Goal: Task Accomplishment & Management: Complete application form

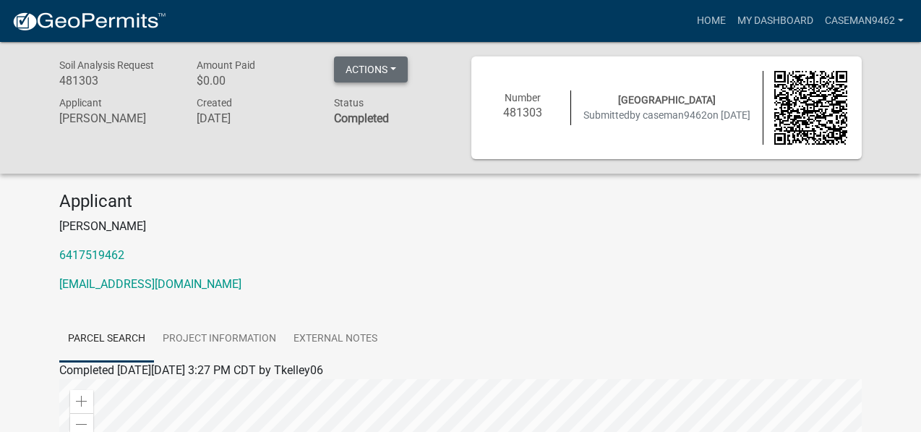
click at [361, 61] on button "Actions" at bounding box center [371, 69] width 74 height 26
click at [398, 67] on button "Actions" at bounding box center [371, 69] width 74 height 26
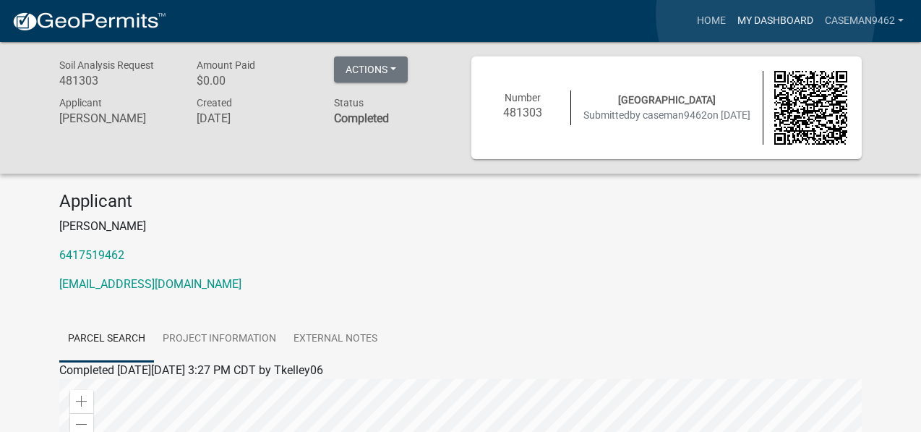
click at [766, 14] on link "My Dashboard" at bounding box center [775, 20] width 87 height 27
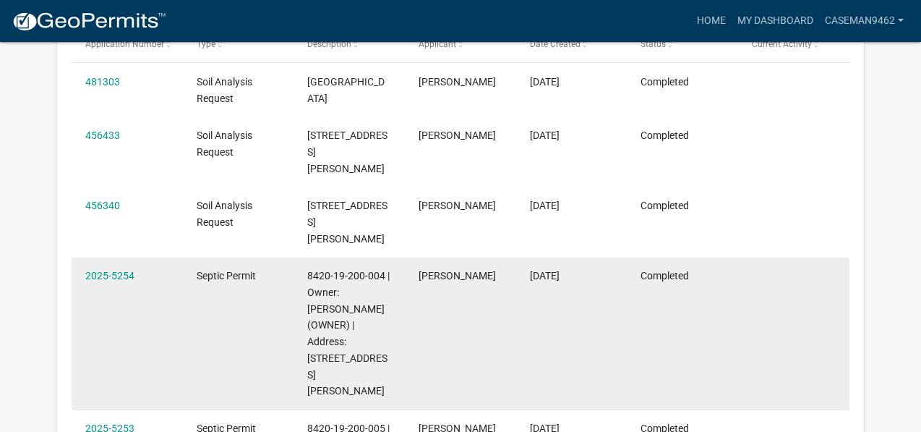
scroll to position [264, 0]
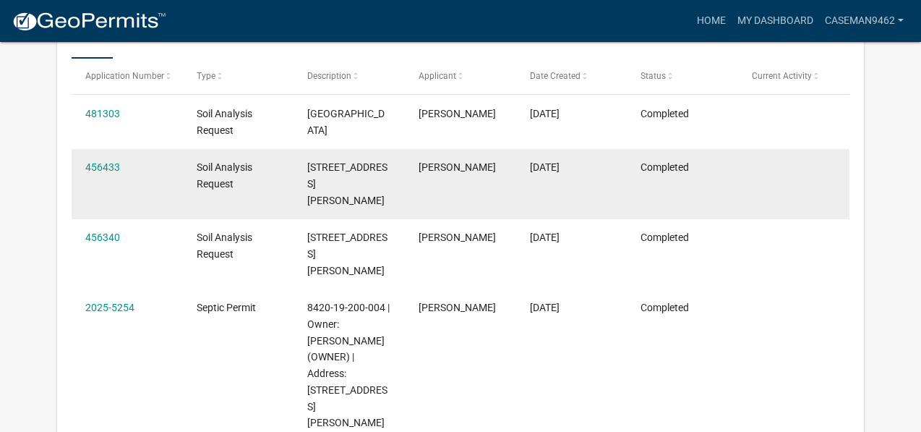
click at [228, 178] on span "Soil Analysis Request" at bounding box center [225, 175] width 56 height 28
click at [103, 162] on link "456433" at bounding box center [102, 167] width 35 height 12
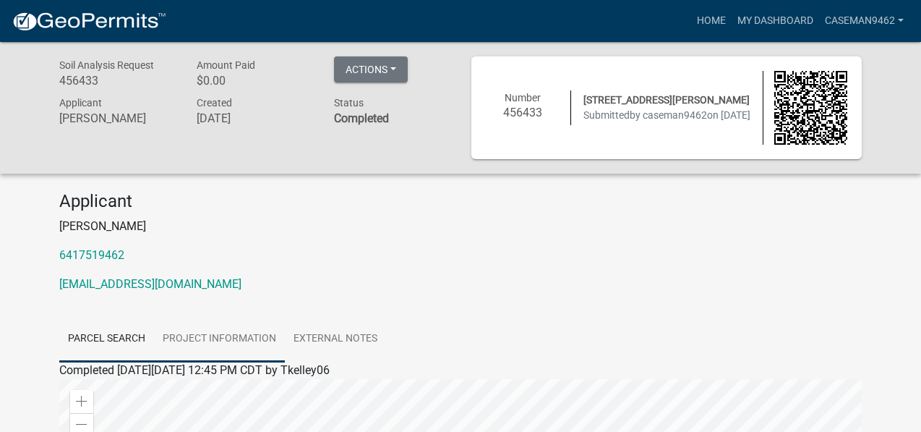
click at [244, 333] on link "Project Information" at bounding box center [219, 339] width 131 height 46
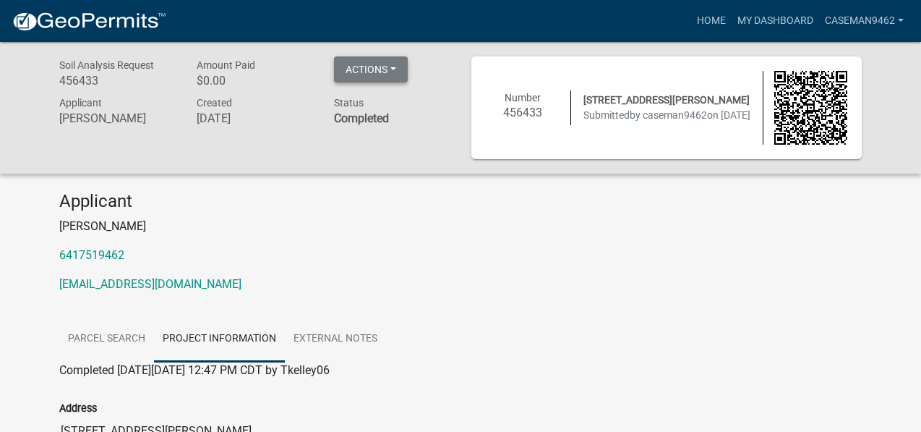
click at [383, 65] on button "Actions" at bounding box center [371, 69] width 74 height 26
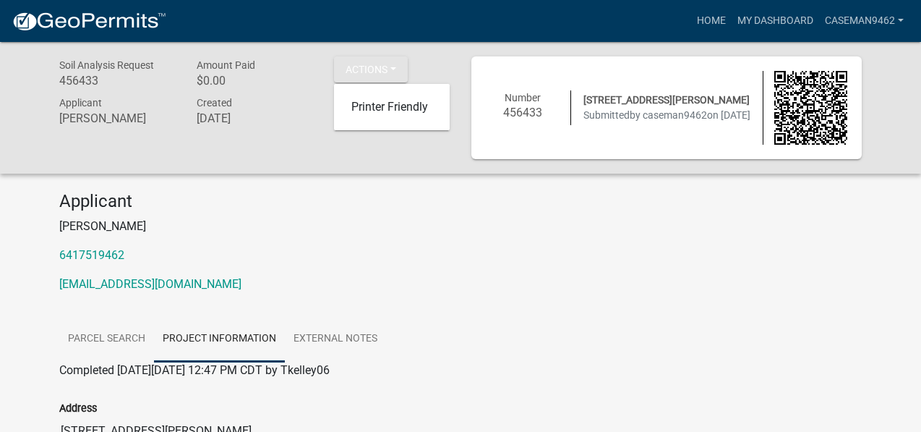
click at [397, 145] on div "Soil Analysis Request 456433 Amount Paid $0.00 Actions Printer Friendly Applica…" at bounding box center [254, 107] width 412 height 103
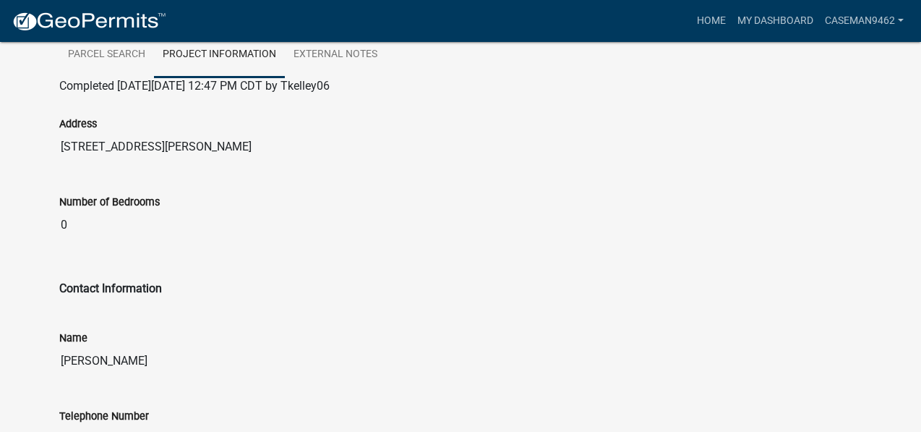
scroll to position [144, 0]
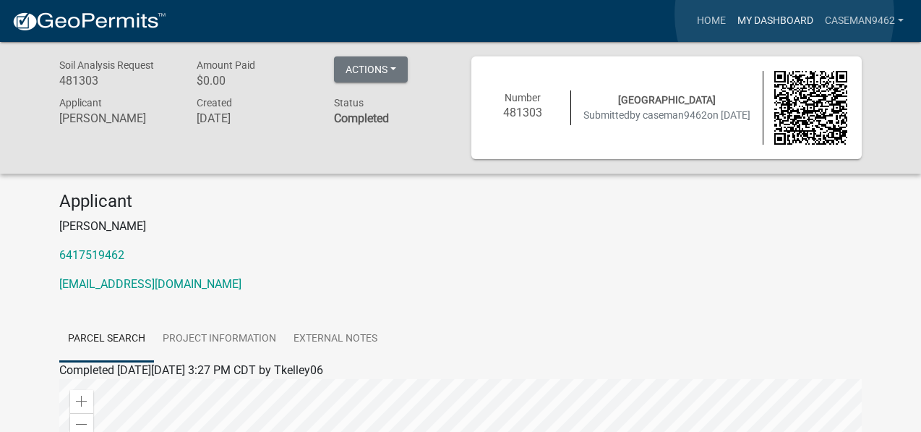
click at [784, 14] on link "My Dashboard" at bounding box center [775, 20] width 87 height 27
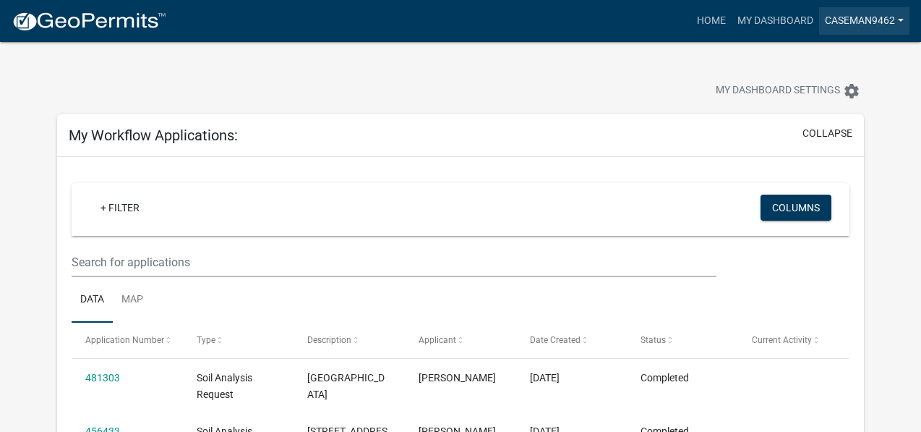
click at [901, 18] on link "caseman9462" at bounding box center [864, 20] width 90 height 27
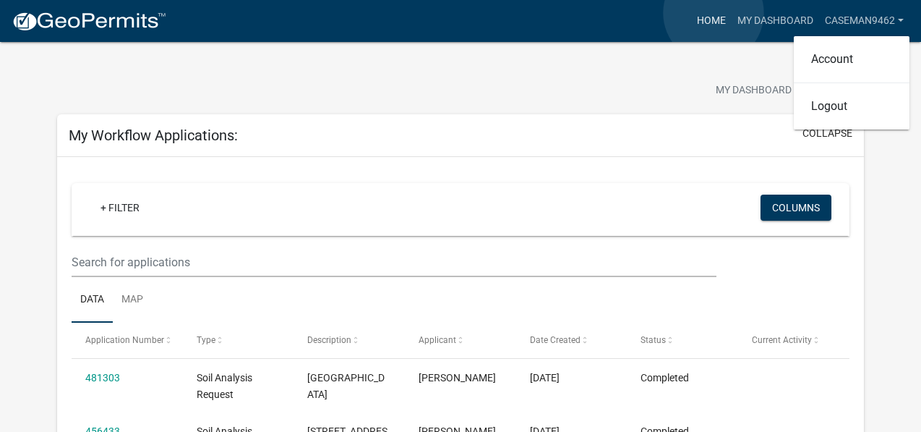
click at [714, 13] on link "Home" at bounding box center [711, 20] width 40 height 27
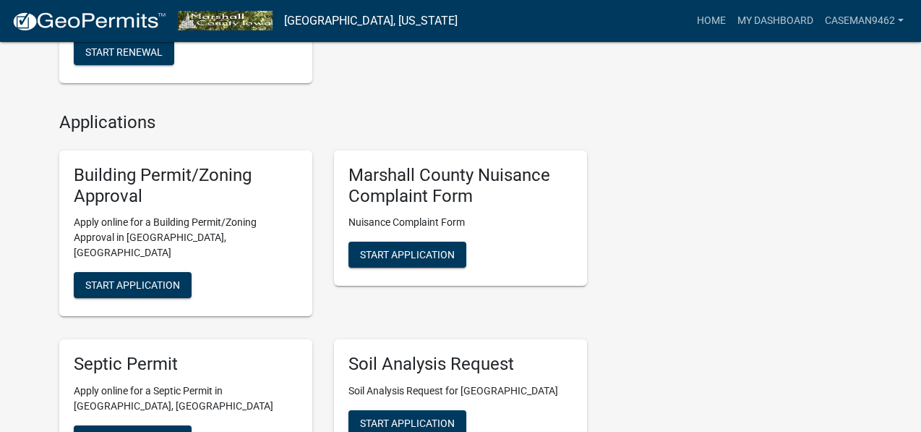
scroll to position [434, 0]
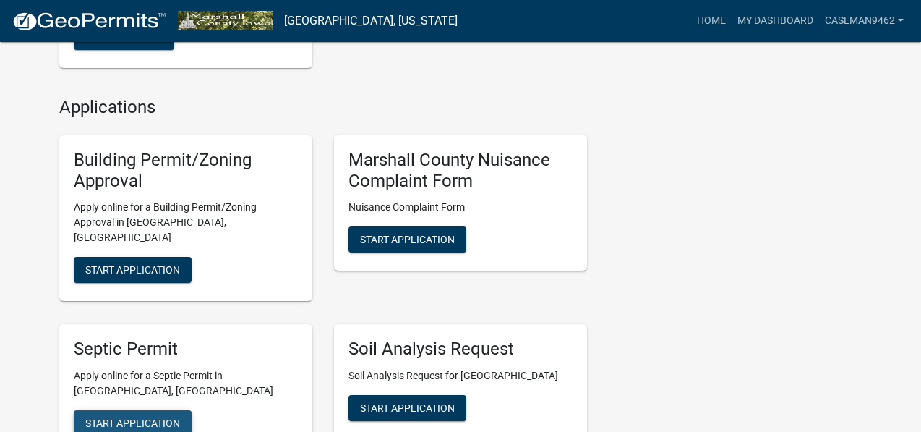
click at [183, 410] on button "Start Application" at bounding box center [133, 423] width 118 height 26
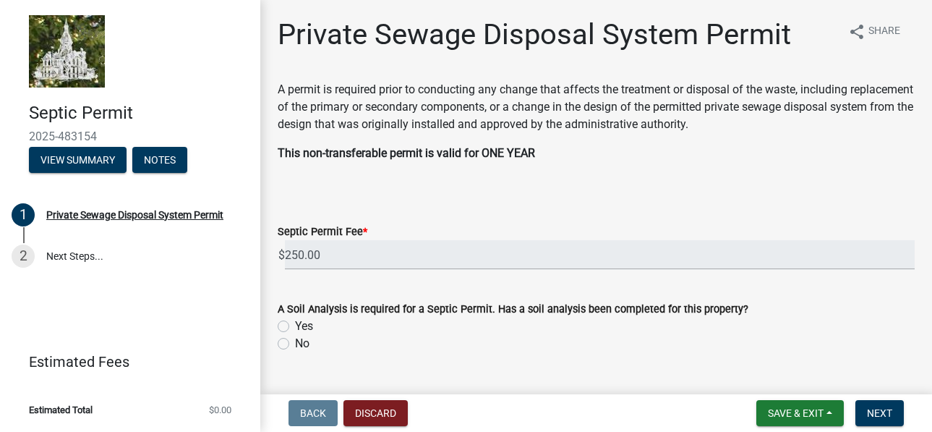
click at [295, 325] on label "Yes" at bounding box center [304, 325] width 18 height 17
click at [295, 325] on input "Yes" at bounding box center [299, 321] width 9 height 9
radio input "true"
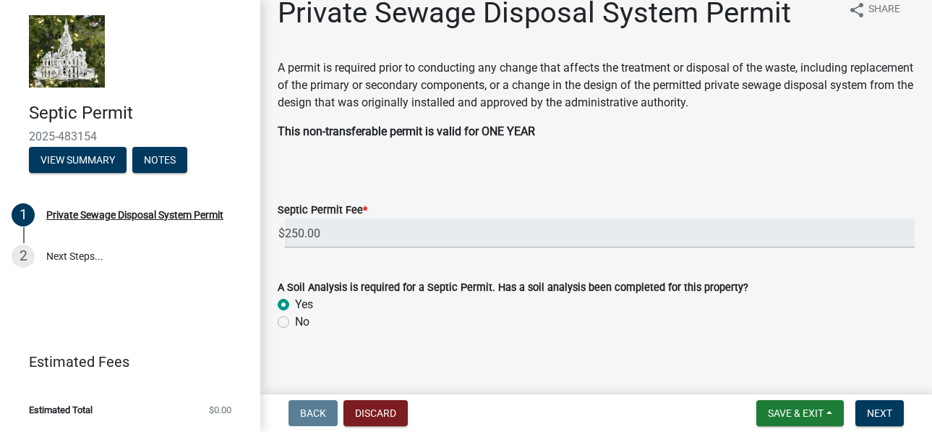
scroll to position [33, 0]
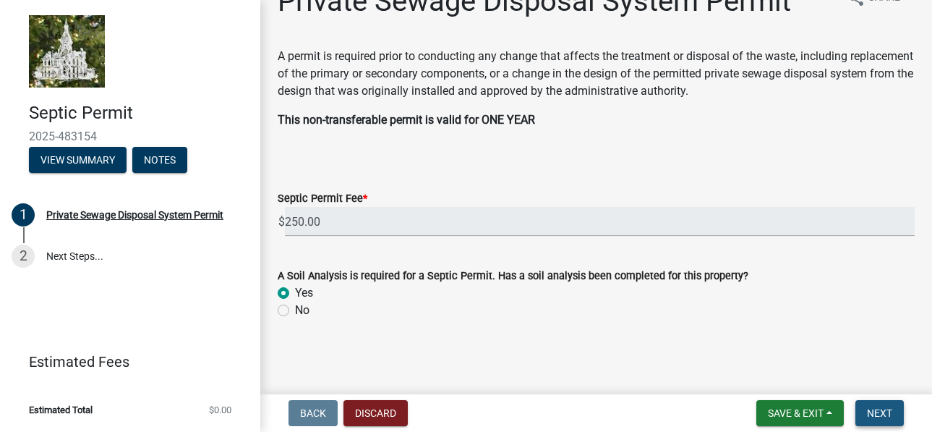
click at [894, 416] on button "Next" at bounding box center [879, 413] width 48 height 26
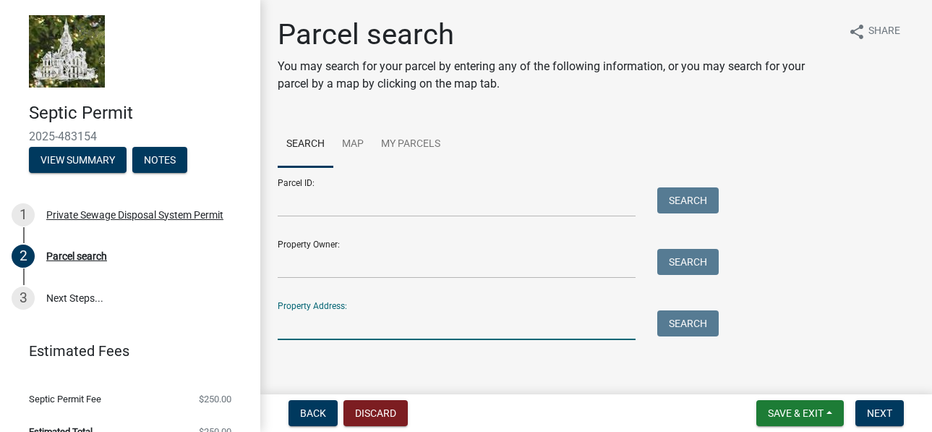
click at [354, 326] on input "Property Address:" at bounding box center [457, 325] width 358 height 30
type input "[GEOGRAPHIC_DATA]"
click at [714, 324] on button "Search" at bounding box center [687, 323] width 61 height 26
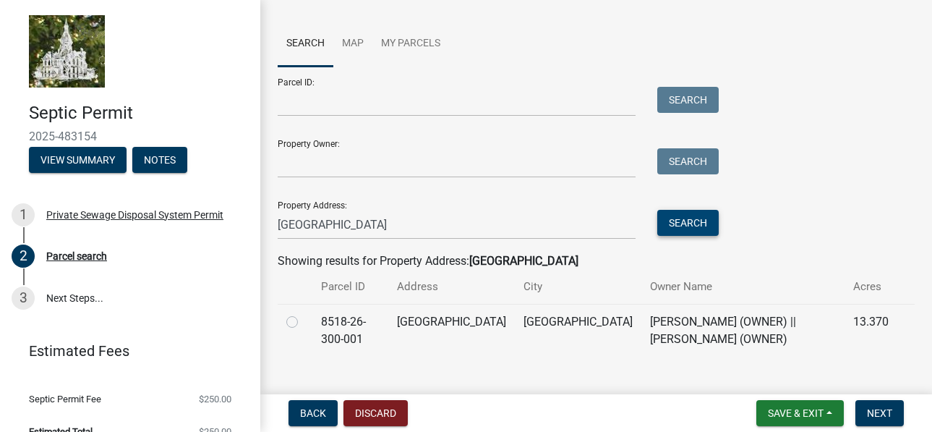
scroll to position [125, 0]
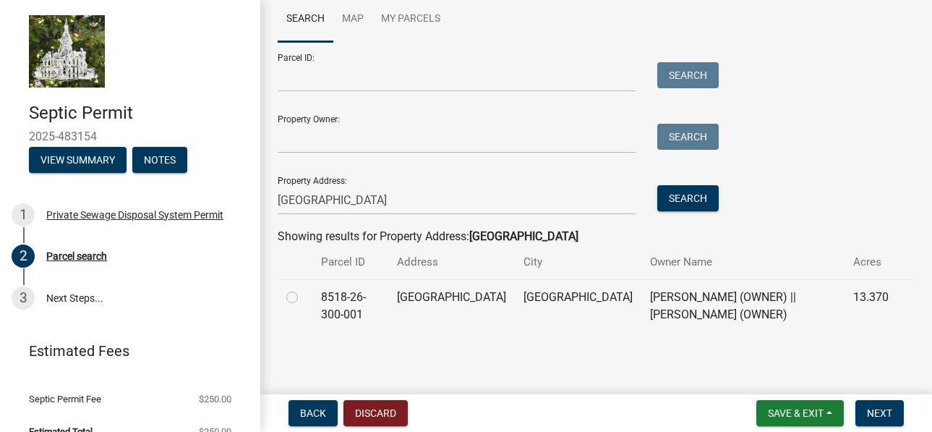
click at [304, 288] on label at bounding box center [304, 288] width 0 height 0
click at [304, 296] on input "radio" at bounding box center [308, 292] width 9 height 9
radio input "true"
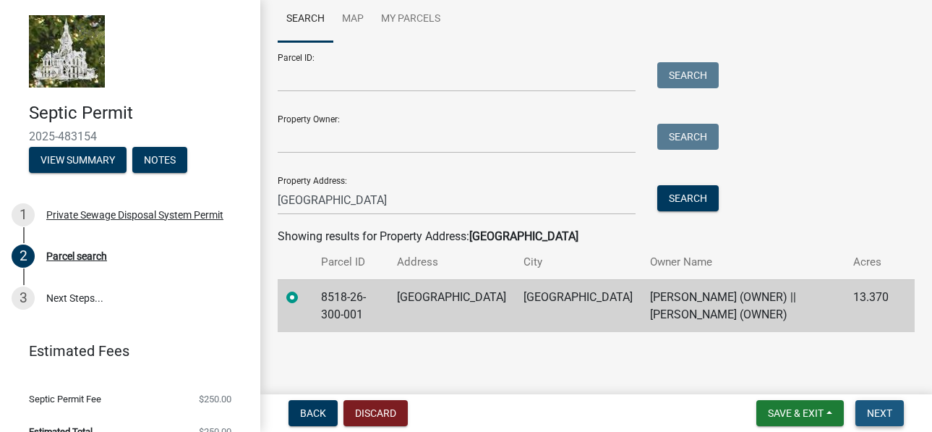
click at [873, 408] on span "Next" at bounding box center [879, 413] width 25 height 12
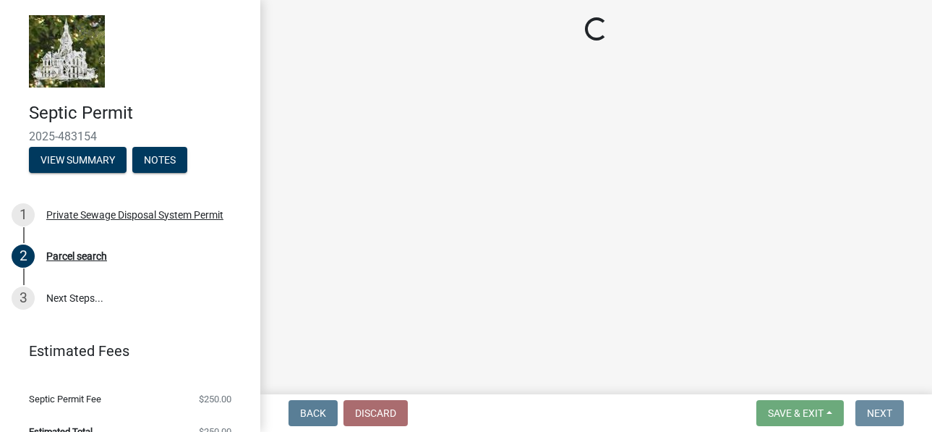
scroll to position [0, 0]
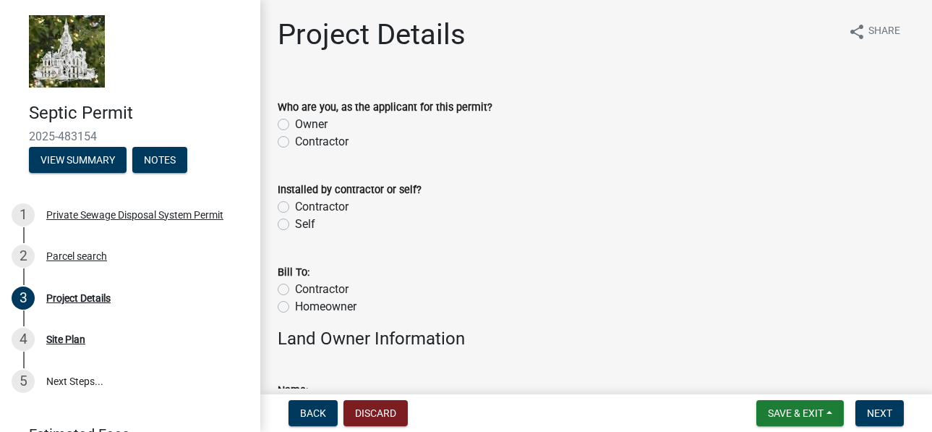
click at [295, 139] on label "Contractor" at bounding box center [321, 141] width 53 height 17
click at [295, 139] on input "Contractor" at bounding box center [299, 137] width 9 height 9
radio input "true"
click at [295, 203] on label "Contractor" at bounding box center [321, 206] width 53 height 17
click at [295, 203] on input "Contractor" at bounding box center [299, 202] width 9 height 9
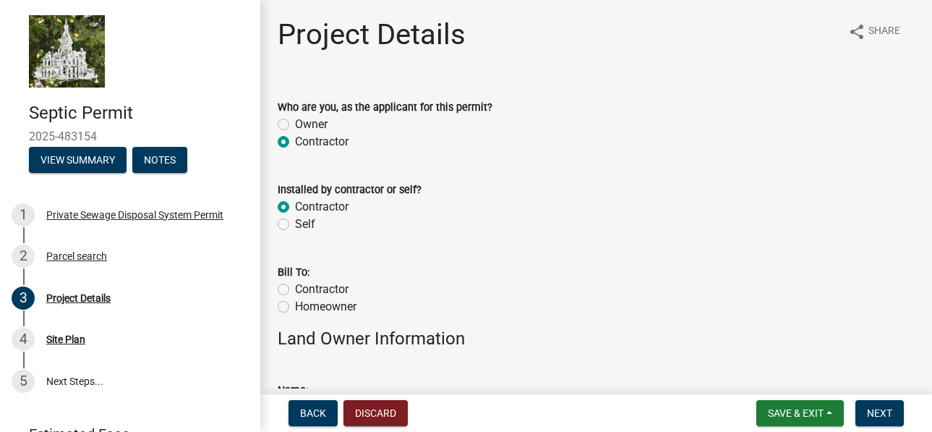
radio input "true"
click at [295, 292] on label "Contractor" at bounding box center [321, 288] width 53 height 17
click at [295, 290] on input "Contractor" at bounding box center [299, 284] width 9 height 9
radio input "true"
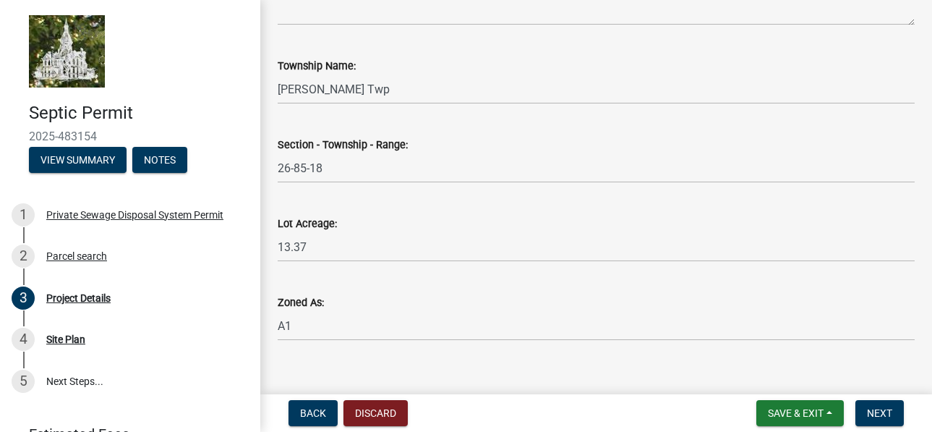
scroll to position [1440, 0]
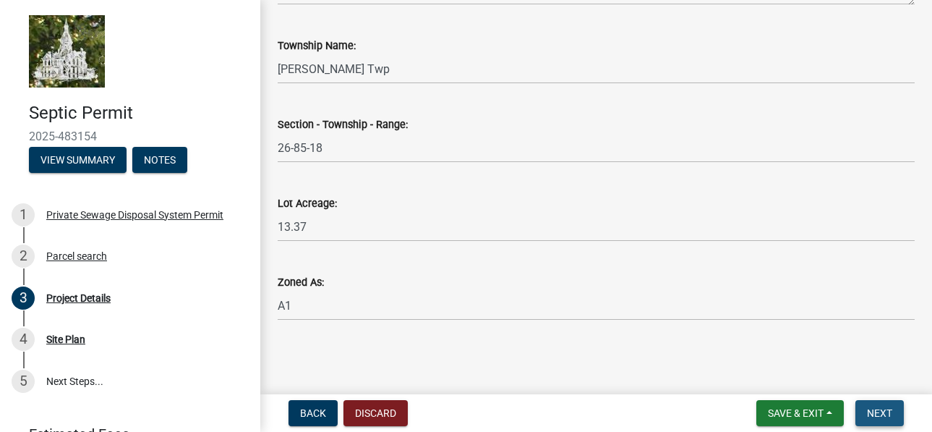
click at [879, 410] on span "Next" at bounding box center [879, 413] width 25 height 12
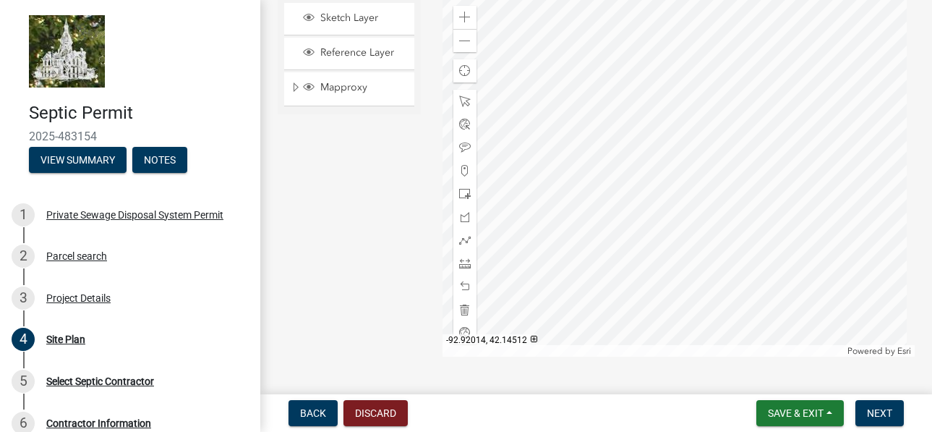
scroll to position [217, 0]
click at [883, 413] on span "Next" at bounding box center [879, 413] width 25 height 12
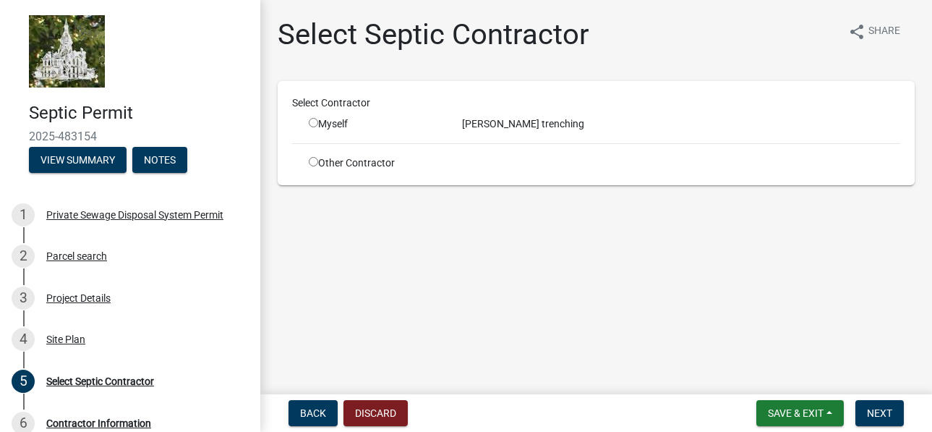
click at [484, 122] on div "[PERSON_NAME] trenching" at bounding box center [681, 123] width 460 height 15
click at [315, 126] on input "radio" at bounding box center [313, 122] width 9 height 9
radio input "true"
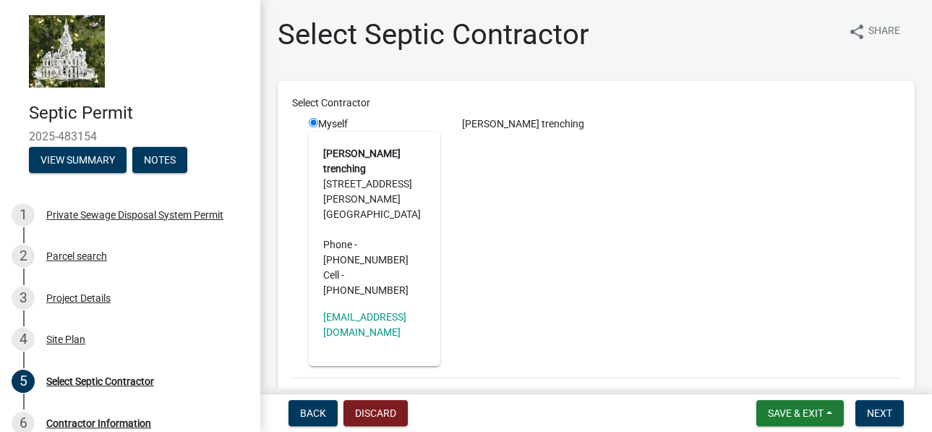
click at [430, 193] on div "[PERSON_NAME] trenching [STREET_ADDRESS][PERSON_NAME] Phone - [PHONE_NUMBER] Ce…" at bounding box center [375, 249] width 132 height 234
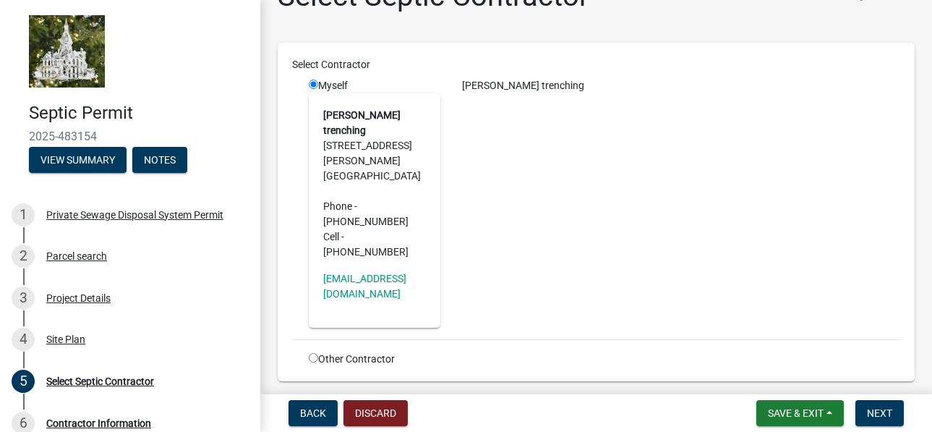
scroll to position [53, 0]
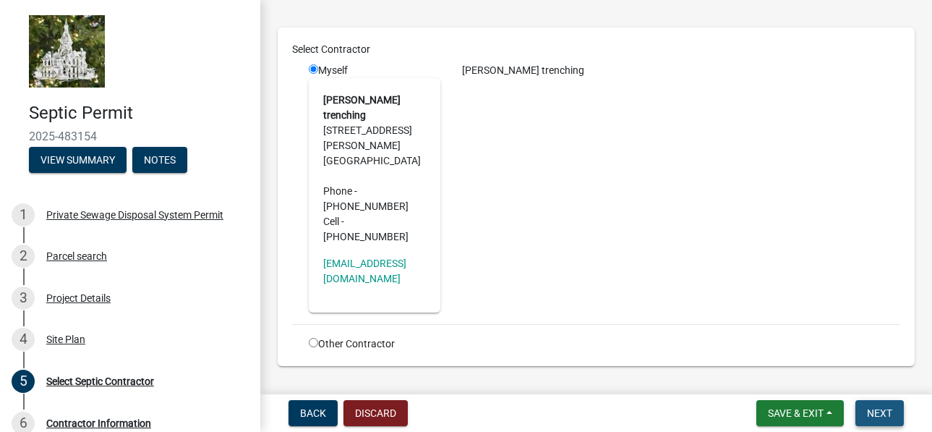
click at [896, 419] on button "Next" at bounding box center [879, 413] width 48 height 26
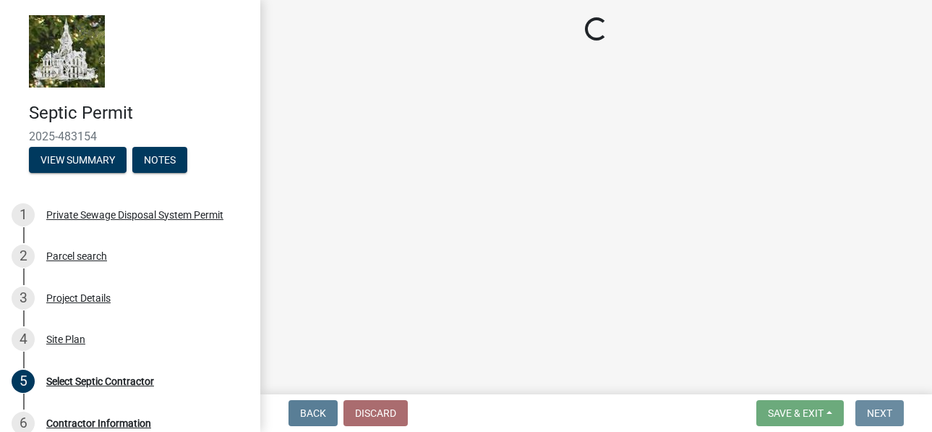
scroll to position [0, 0]
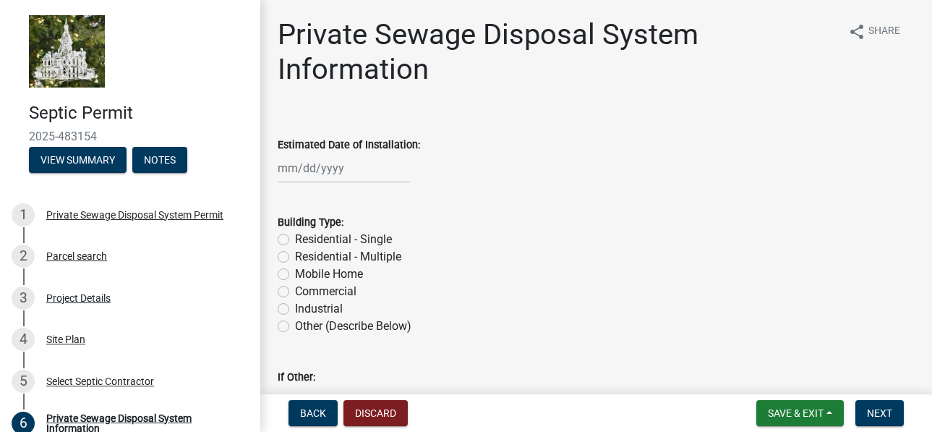
click at [309, 167] on div at bounding box center [344, 168] width 132 height 30
select select "9"
select select "2025"
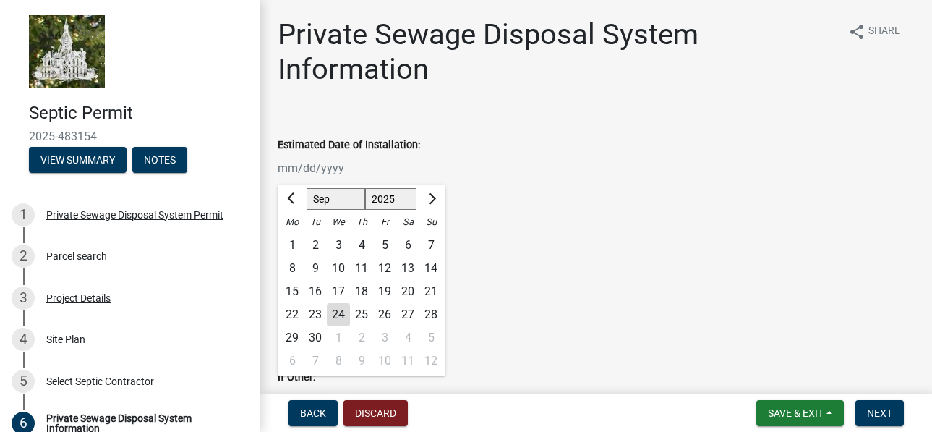
click at [343, 312] on div "24" at bounding box center [338, 314] width 23 height 23
type input "[DATE]"
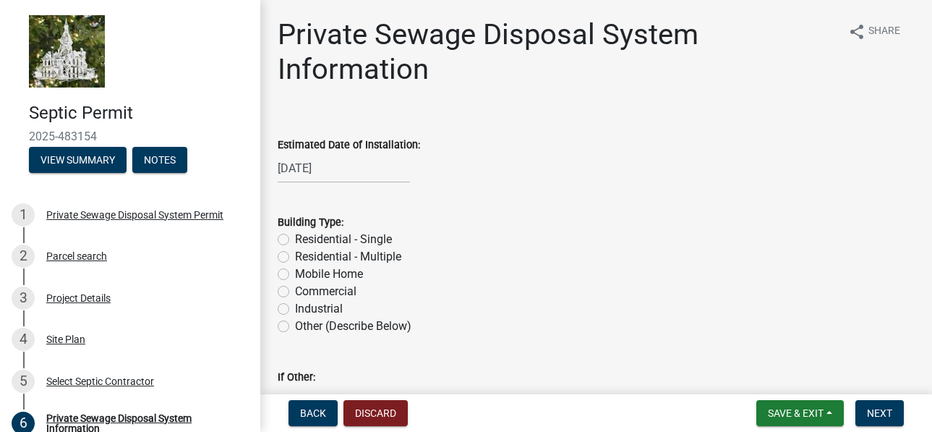
click at [295, 239] on label "Residential - Single" at bounding box center [343, 239] width 97 height 17
click at [295, 239] on input "Residential - Single" at bounding box center [299, 235] width 9 height 9
radio input "true"
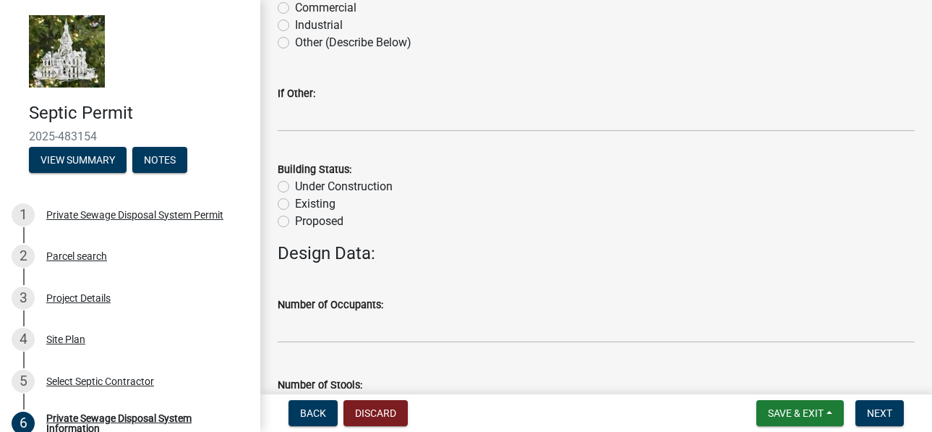
scroll to position [289, 0]
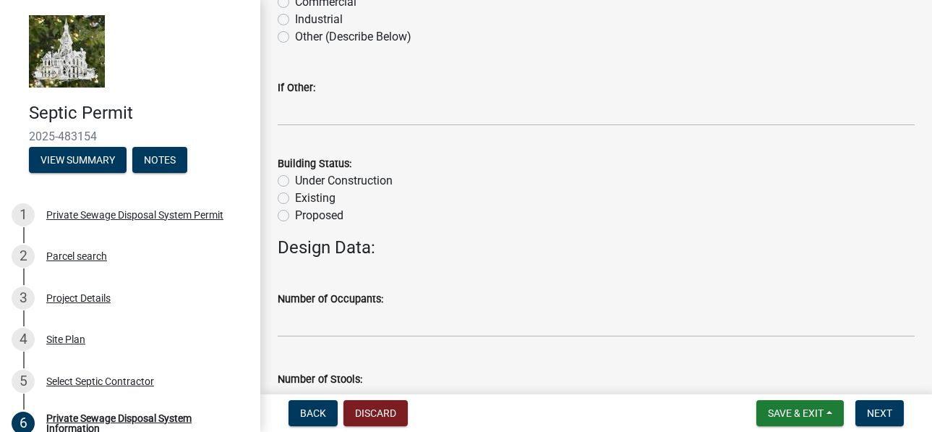
click at [295, 201] on label "Existing" at bounding box center [315, 197] width 40 height 17
click at [295, 199] on input "Existing" at bounding box center [299, 193] width 9 height 9
radio input "true"
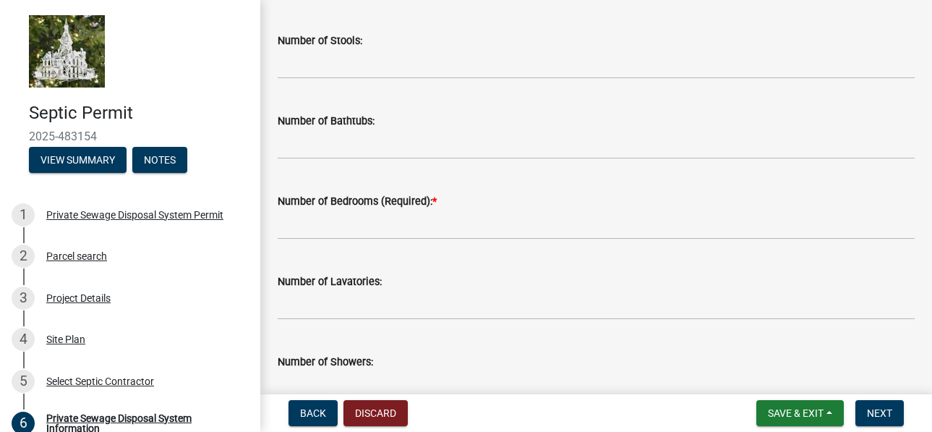
scroll to position [651, 0]
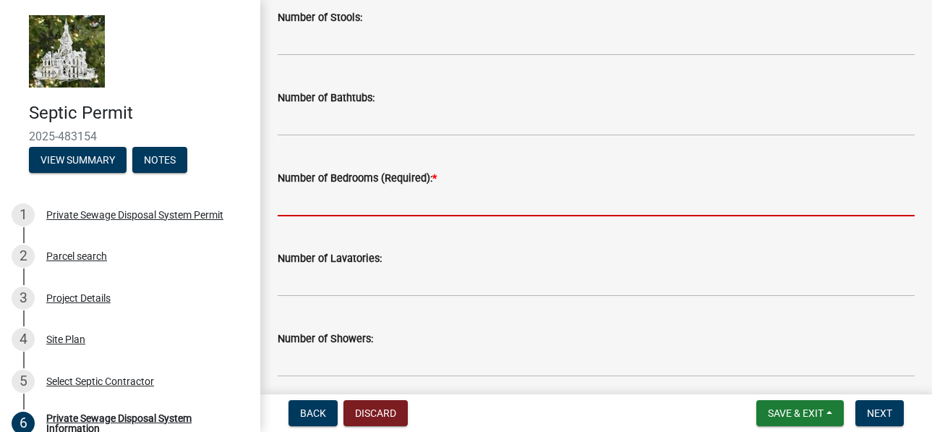
click at [334, 205] on input "text" at bounding box center [596, 202] width 637 height 30
type input "3"
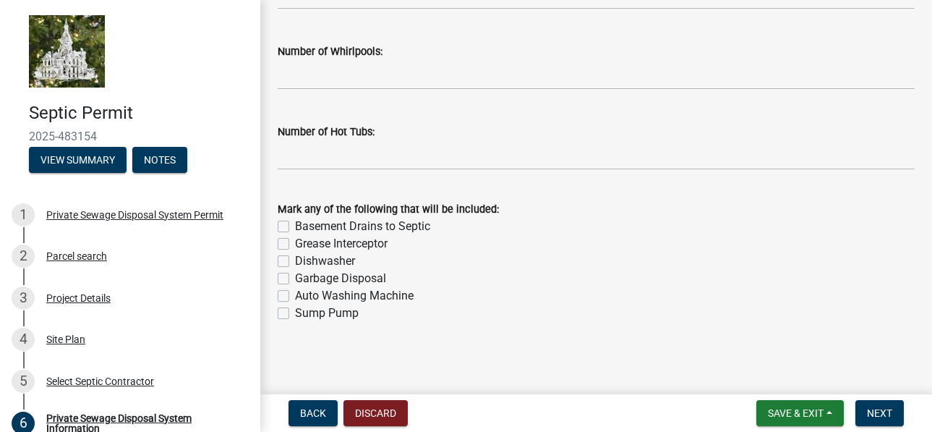
scroll to position [1101, 0]
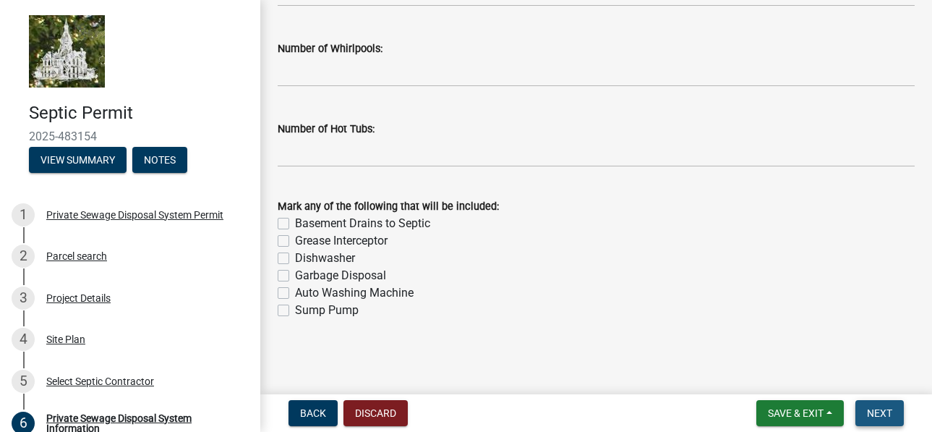
click at [886, 412] on span "Next" at bounding box center [879, 413] width 25 height 12
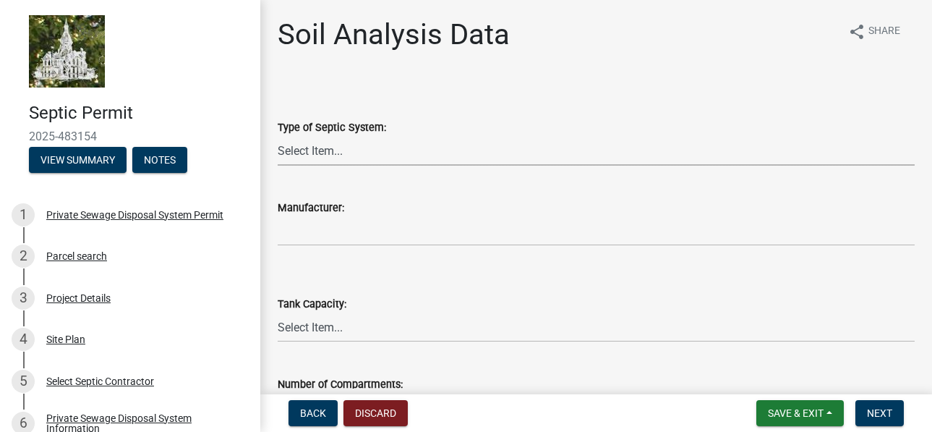
click at [357, 147] on select "Select Item... Traditional Alternative Custom" at bounding box center [596, 151] width 637 height 30
click at [278, 136] on select "Select Item... Traditional Alternative Custom" at bounding box center [596, 151] width 637 height 30
select select "6d678d72-23c3-45e2-af54-ed4b188d7378"
click at [358, 329] on select "Select Item... 500 1000 1250 1500 1750 2000" at bounding box center [596, 327] width 637 height 30
click at [278, 312] on select "Select Item... 500 1000 1250 1500 1750 2000" at bounding box center [596, 327] width 637 height 30
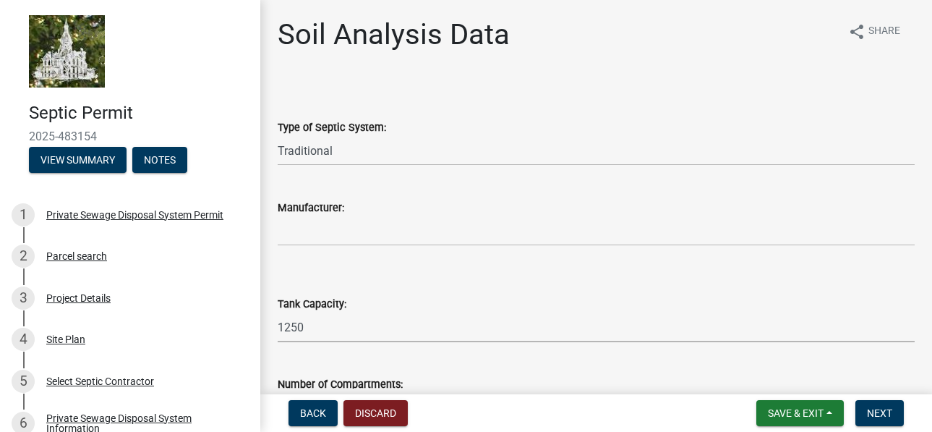
select select "9b046bec-0e7f-4271-9a53-56a7345c421d"
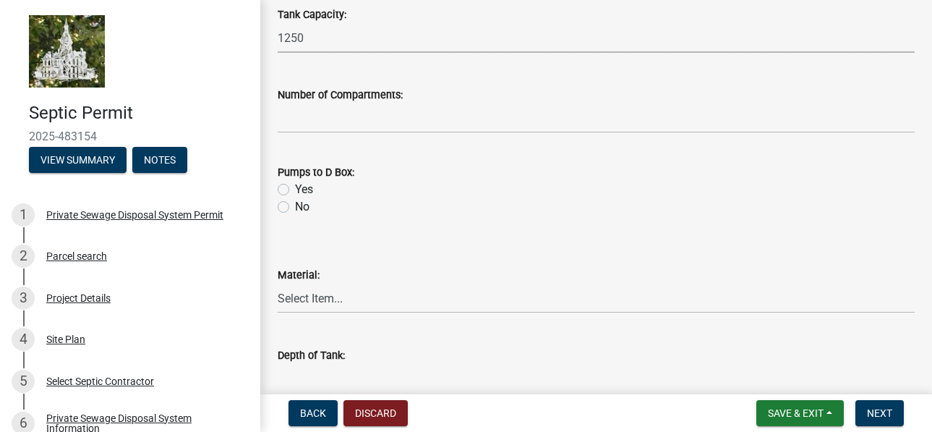
scroll to position [361, 0]
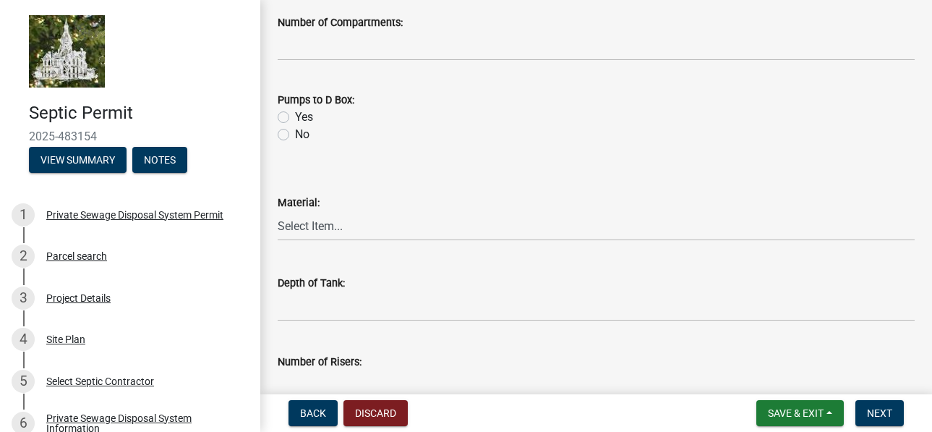
click at [295, 134] on label "No" at bounding box center [302, 134] width 14 height 17
click at [295, 134] on input "No" at bounding box center [299, 130] width 9 height 9
radio input "true"
click at [364, 230] on select "Select Item... Concrete Plastic Fiberglass" at bounding box center [596, 226] width 637 height 30
click at [278, 211] on select "Select Item... Concrete Plastic Fiberglass" at bounding box center [596, 226] width 637 height 30
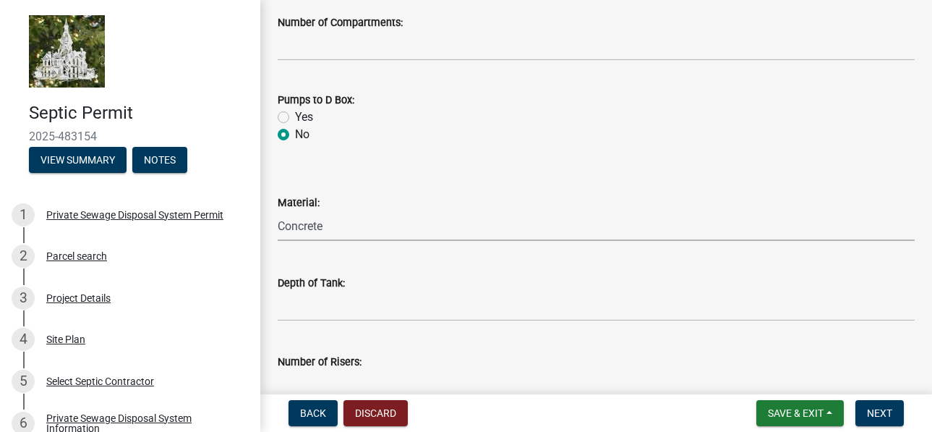
select select "b56fbb1c-71e3-4093-a4f3-20b351ae0f90"
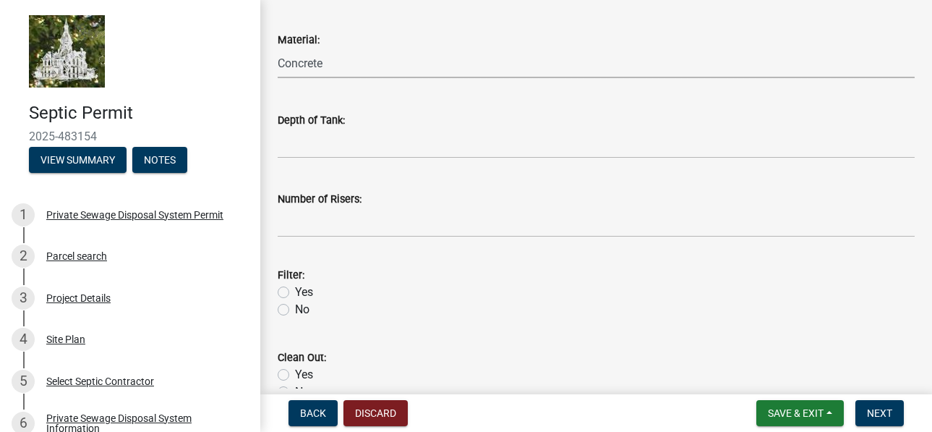
scroll to position [578, 0]
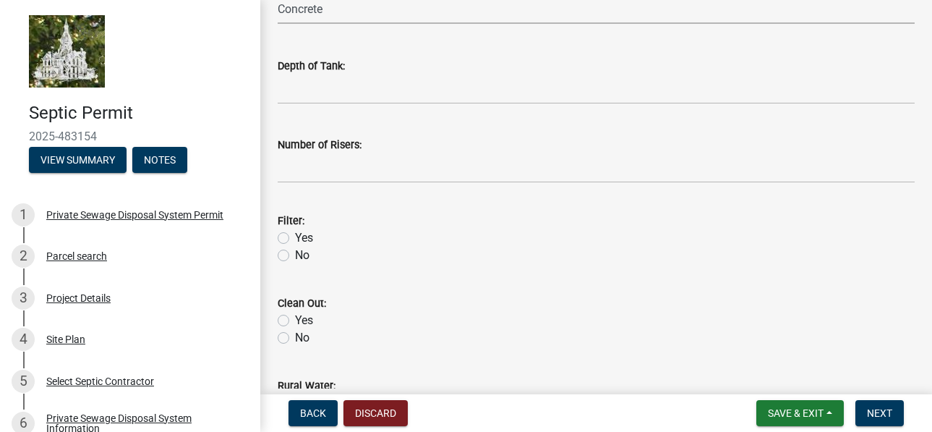
click at [295, 237] on label "Yes" at bounding box center [304, 237] width 18 height 17
click at [295, 237] on input "Yes" at bounding box center [299, 233] width 9 height 9
radio input "true"
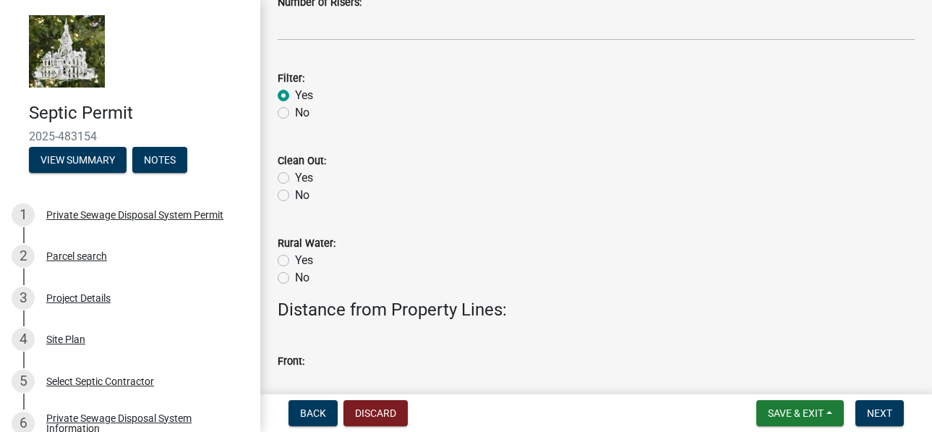
scroll to position [723, 0]
click at [295, 173] on label "Yes" at bounding box center [304, 175] width 18 height 17
click at [295, 173] on input "Yes" at bounding box center [299, 171] width 9 height 9
radio input "true"
click at [295, 261] on label "Yes" at bounding box center [304, 257] width 18 height 17
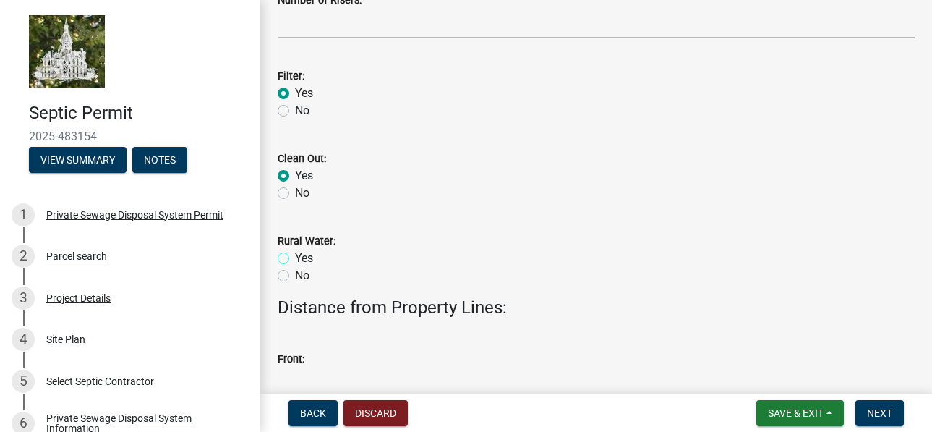
click at [295, 259] on input "Yes" at bounding box center [299, 253] width 9 height 9
radio input "true"
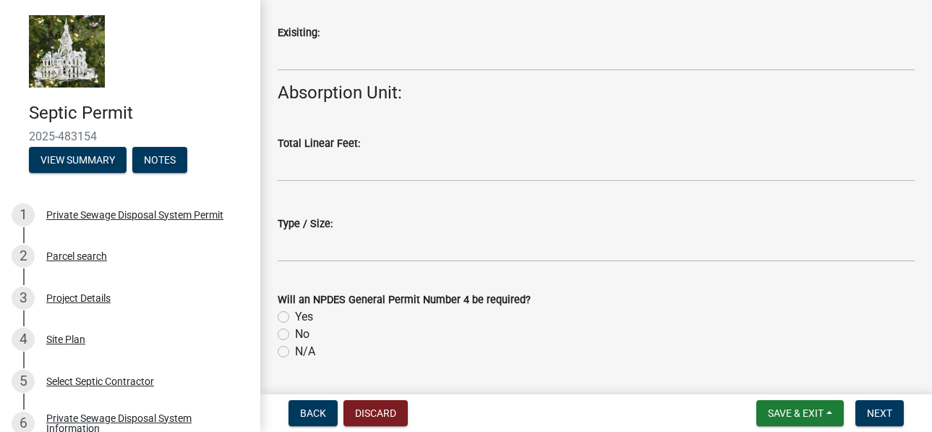
scroll to position [1518, 0]
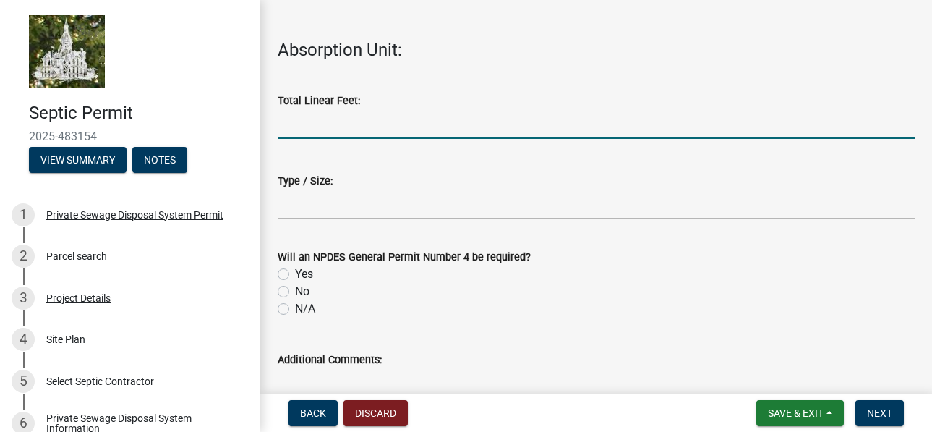
click at [333, 127] on input "text" at bounding box center [596, 124] width 637 height 30
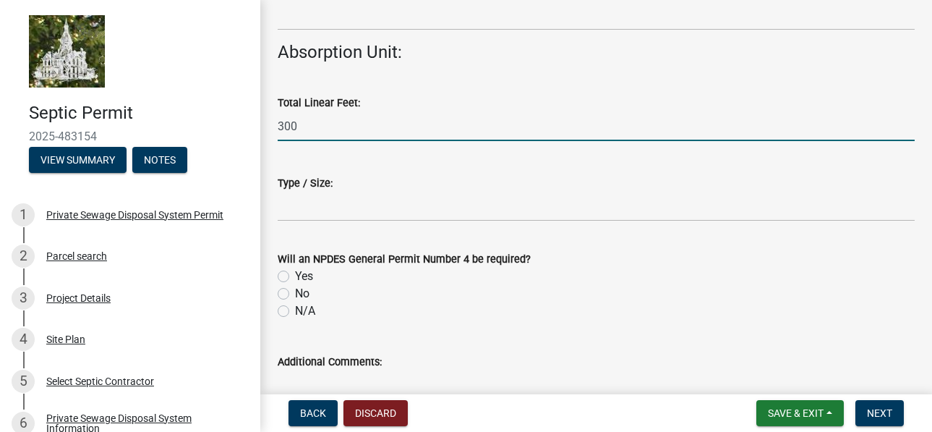
type input "300"
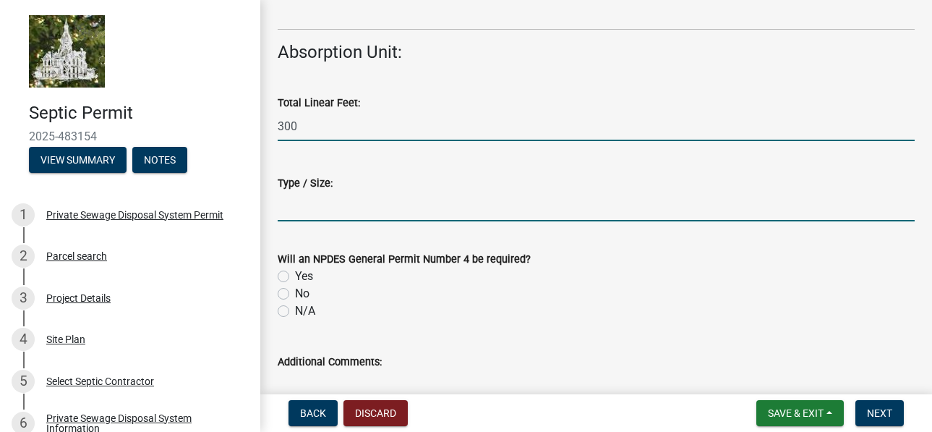
click at [333, 218] on input "Type / Size:" at bounding box center [596, 207] width 637 height 30
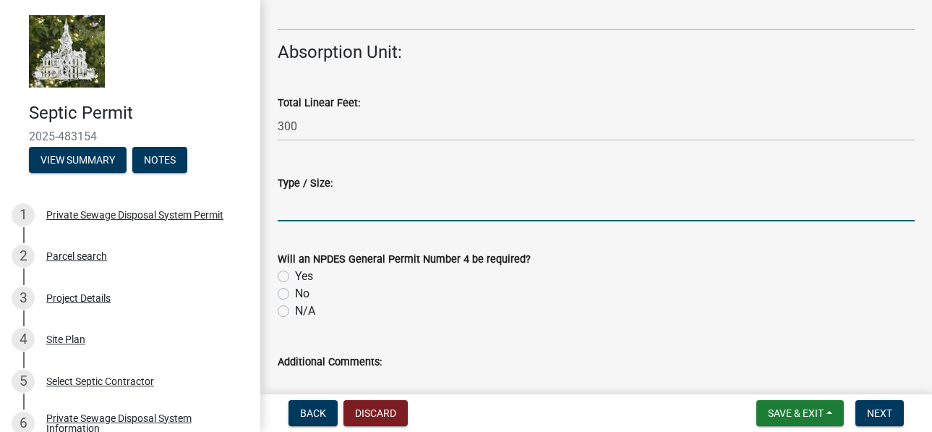
type input "36" INFILTRATOR"
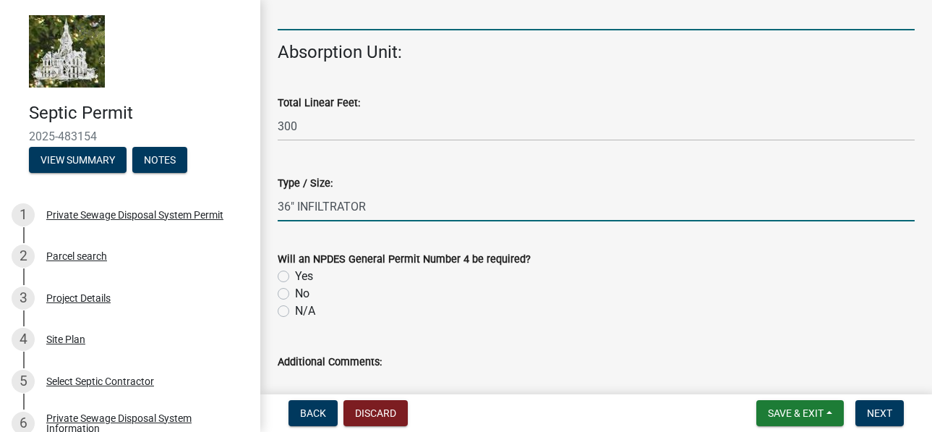
type input "100"
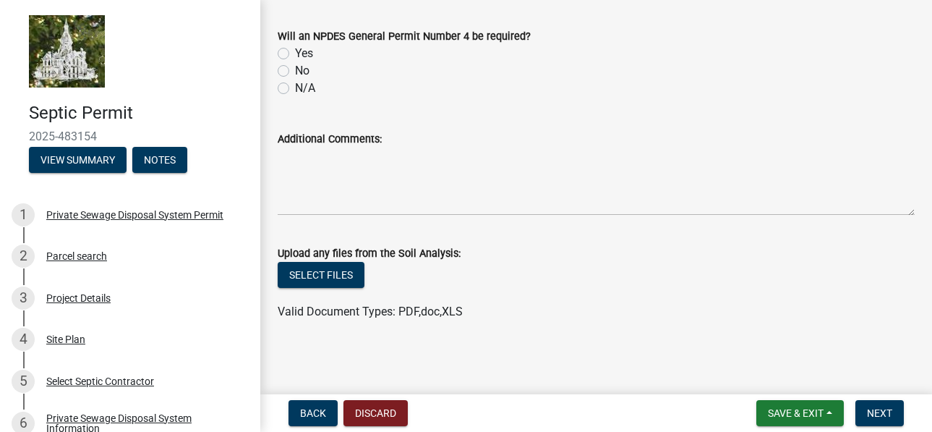
scroll to position [1740, 0]
click at [893, 406] on button "Next" at bounding box center [879, 413] width 48 height 26
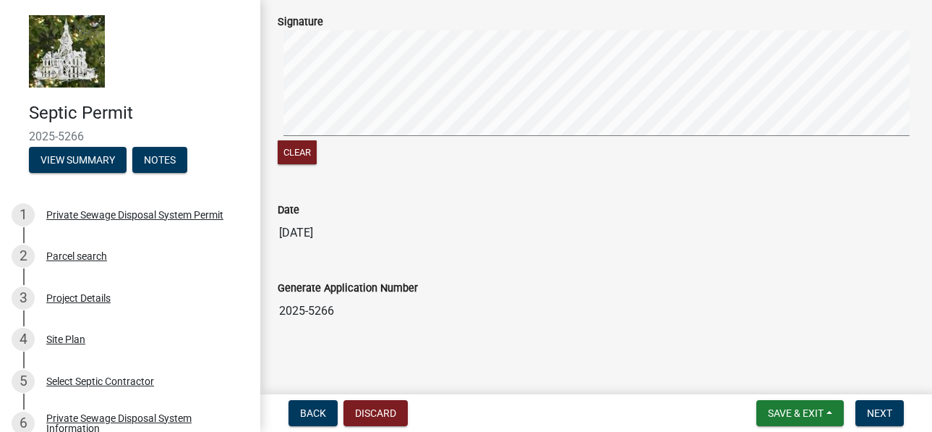
scroll to position [241, 0]
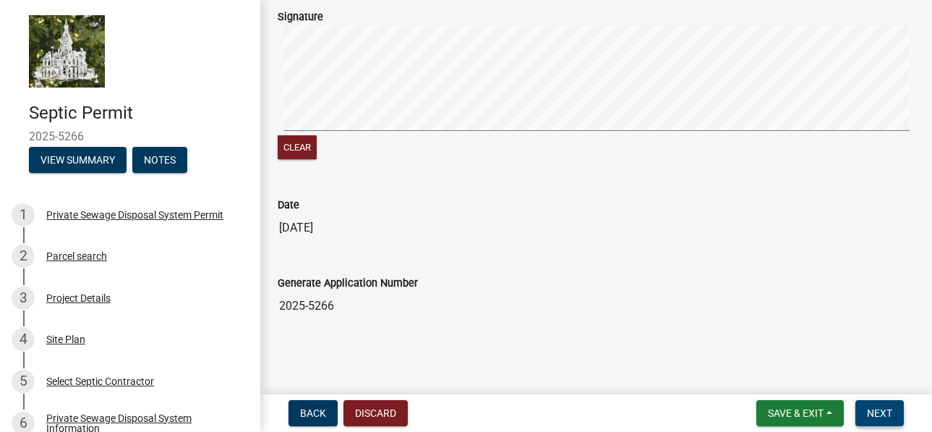
click at [885, 410] on span "Next" at bounding box center [879, 413] width 25 height 12
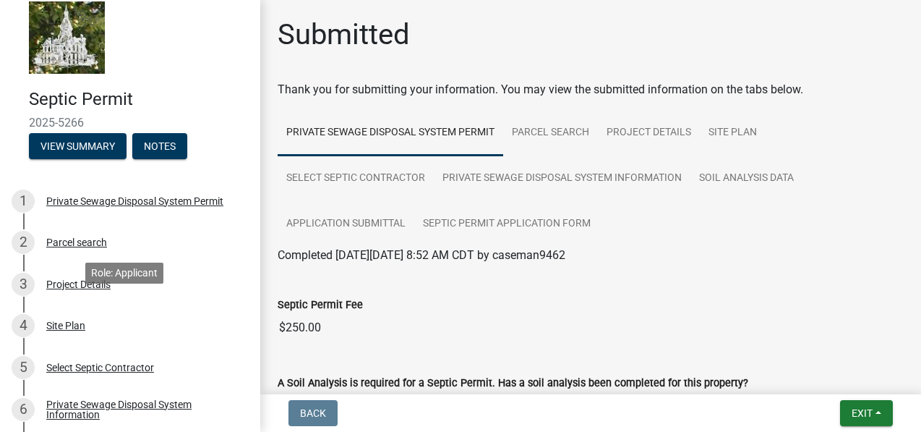
scroll to position [0, 0]
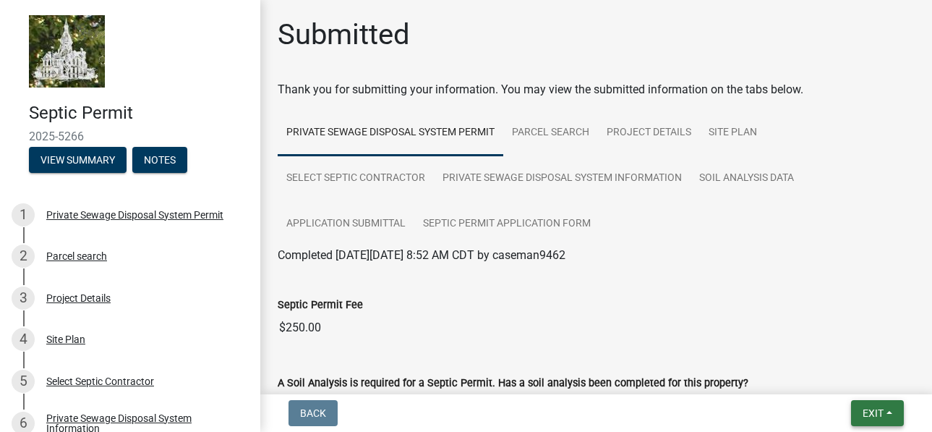
click at [875, 419] on button "Exit" at bounding box center [877, 413] width 53 height 26
click at [833, 374] on button "Save & Exit" at bounding box center [846, 375] width 116 height 35
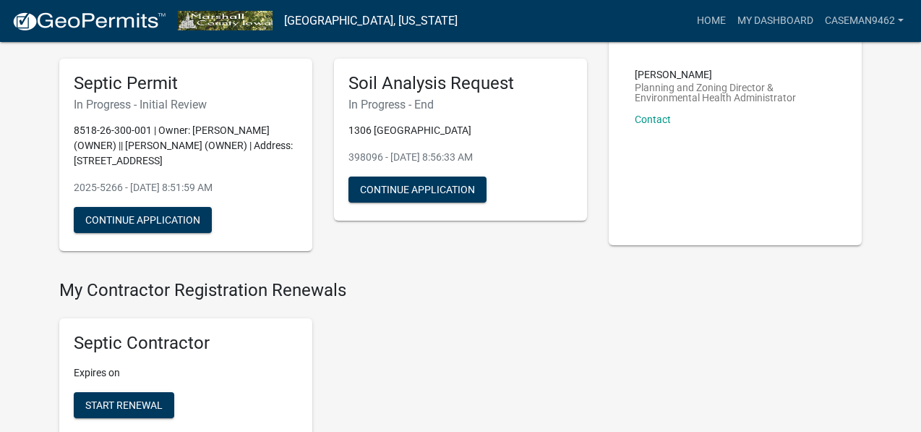
scroll to position [72, 0]
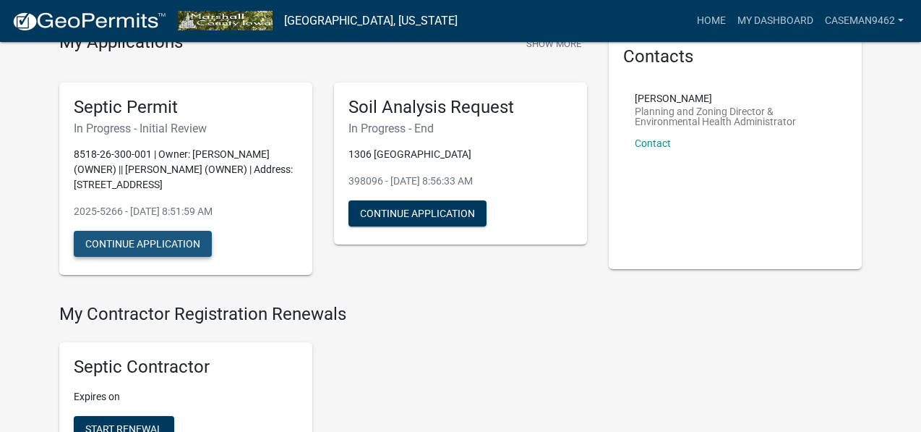
click at [177, 240] on button "Continue Application" at bounding box center [143, 244] width 138 height 26
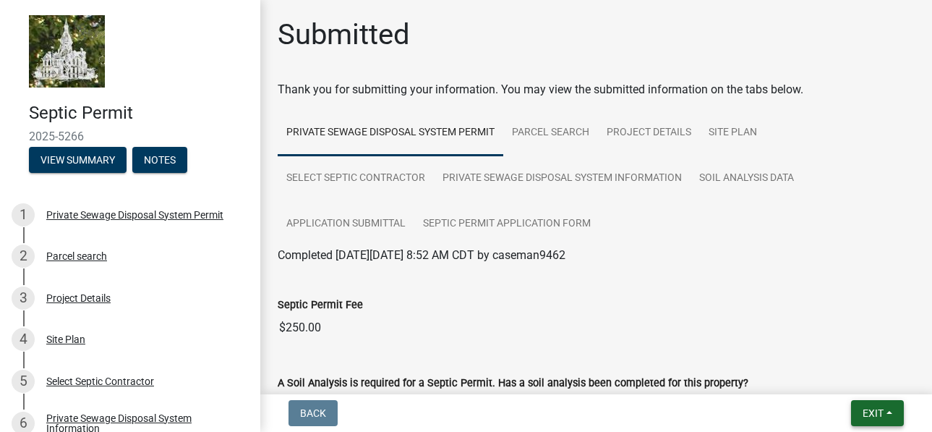
click at [860, 408] on button "Exit" at bounding box center [877, 413] width 53 height 26
click at [853, 376] on button "Save & Exit" at bounding box center [846, 375] width 116 height 35
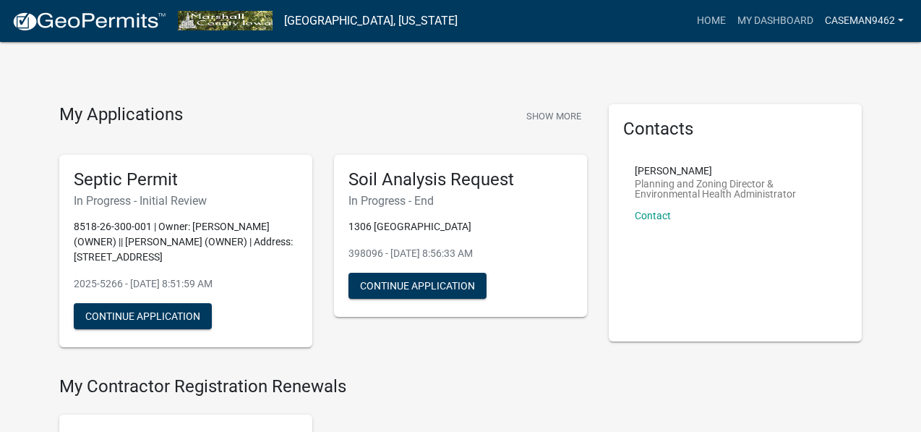
click at [837, 15] on link "caseman9462" at bounding box center [864, 20] width 90 height 27
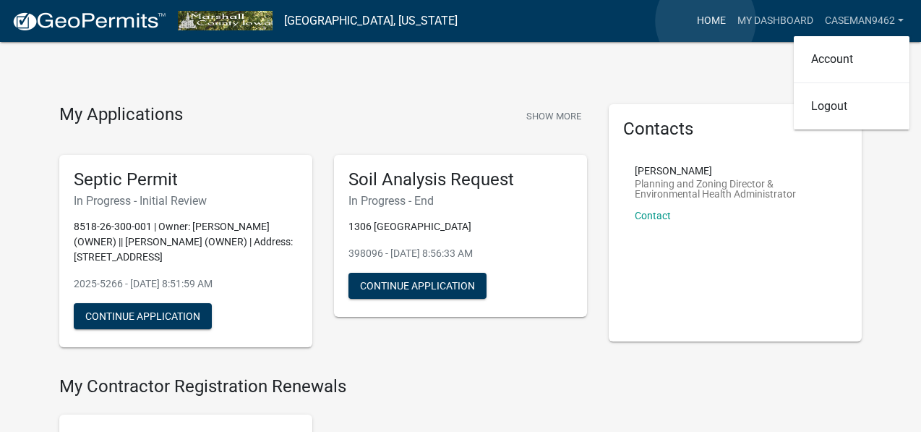
click at [706, 20] on link "Home" at bounding box center [711, 20] width 40 height 27
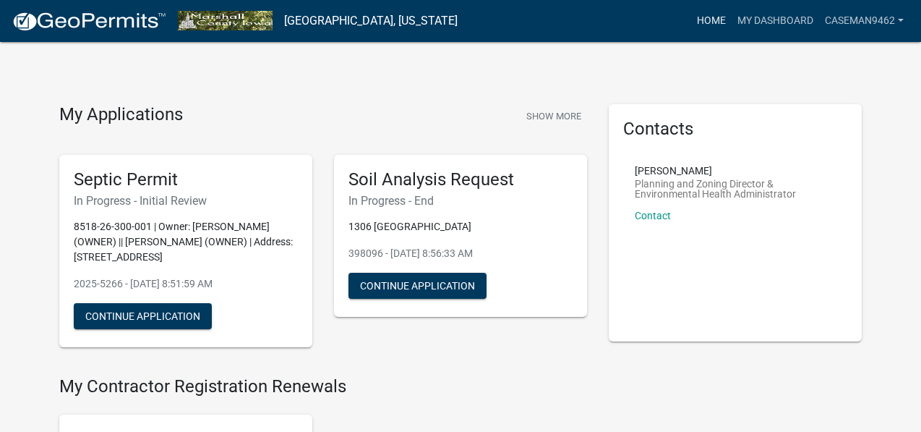
click at [705, 22] on link "Home" at bounding box center [711, 20] width 40 height 27
click at [707, 17] on link "Home" at bounding box center [711, 20] width 40 height 27
click at [765, 14] on link "My Dashboard" at bounding box center [775, 20] width 87 height 27
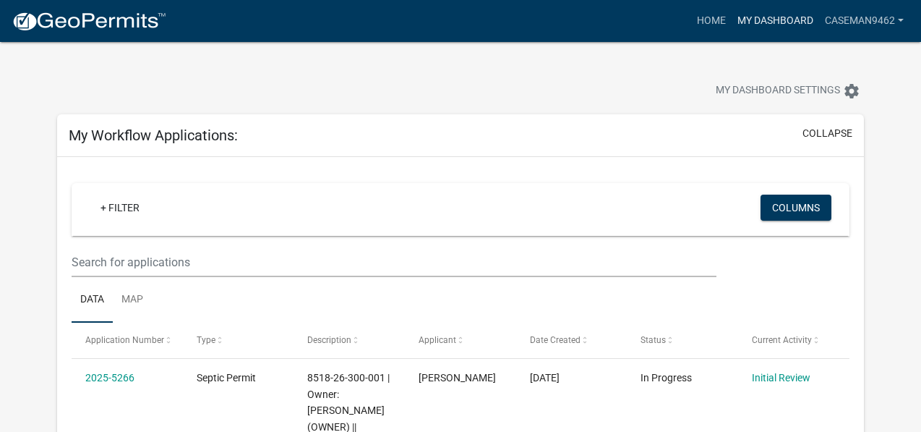
click at [787, 25] on link "My Dashboard" at bounding box center [775, 20] width 87 height 27
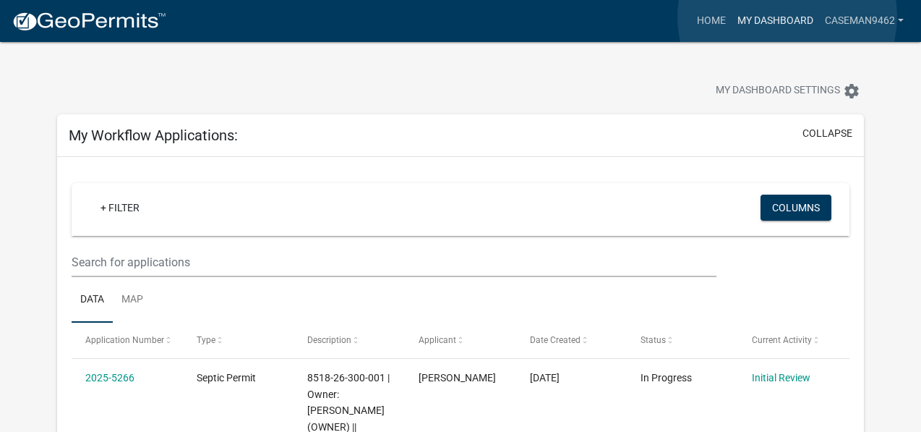
click at [787, 16] on link "My Dashboard" at bounding box center [775, 20] width 87 height 27
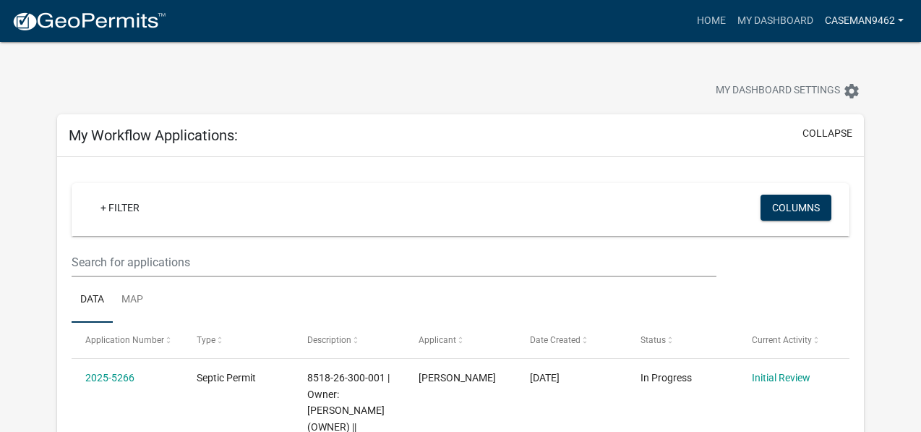
click at [904, 15] on link "caseman9462" at bounding box center [864, 20] width 90 height 27
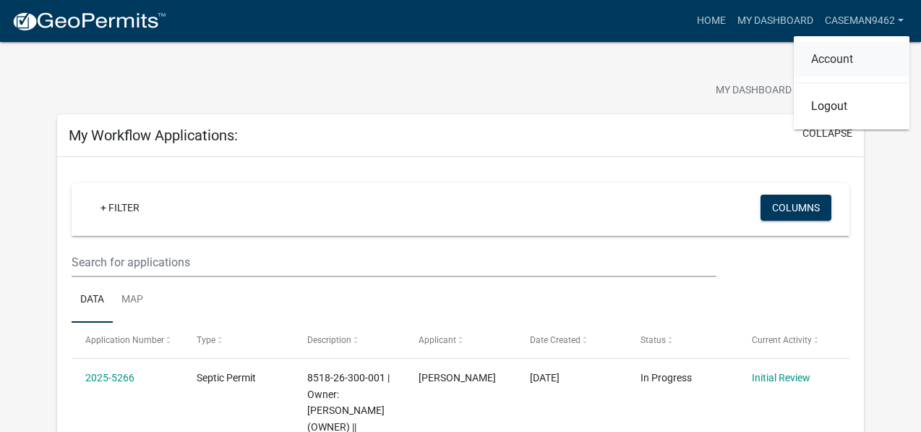
click at [833, 55] on link "Account" at bounding box center [852, 59] width 116 height 35
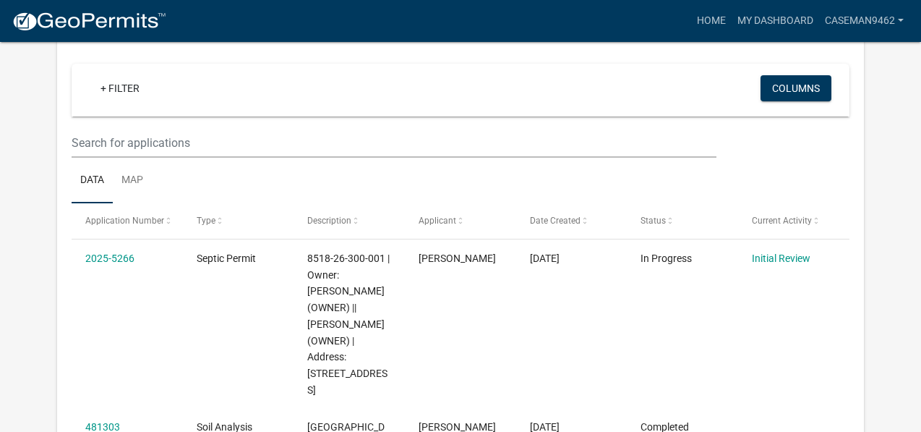
scroll to position [47, 0]
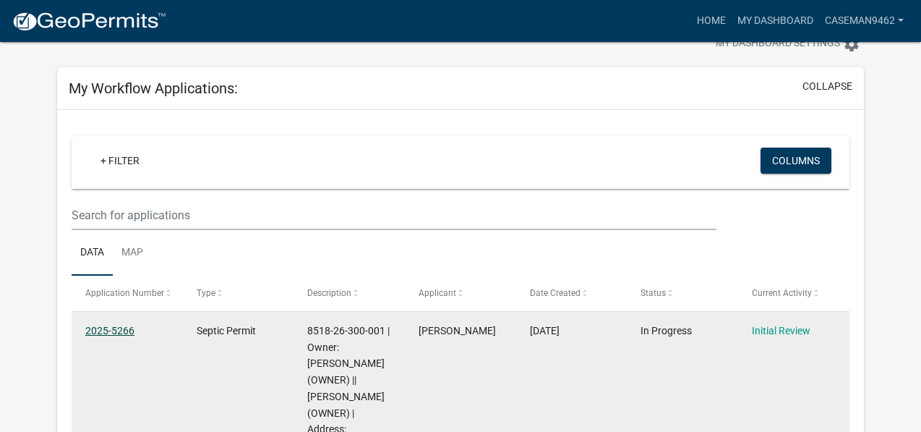
click at [119, 329] on link "2025-5266" at bounding box center [109, 331] width 49 height 12
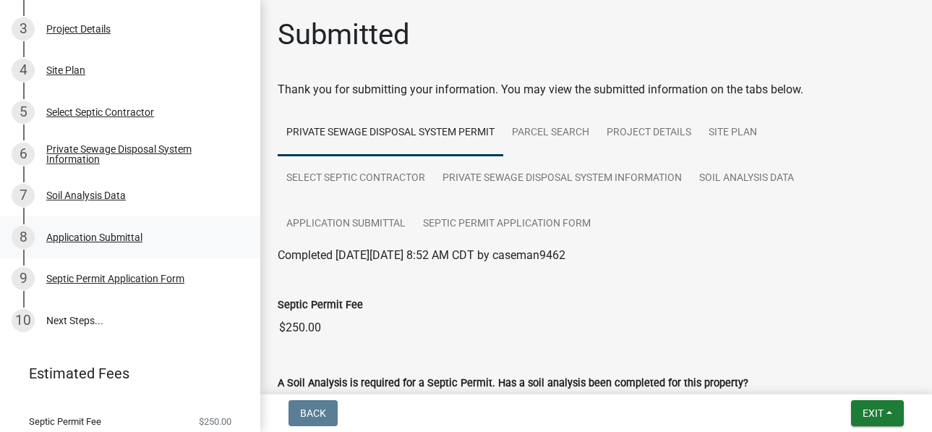
scroll to position [313, 0]
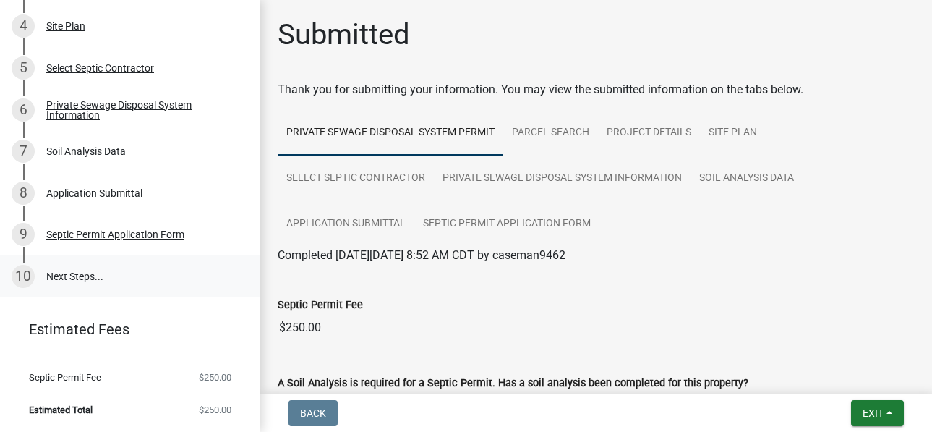
click at [94, 274] on link "10 Next Steps..." at bounding box center [130, 276] width 260 height 42
click at [77, 275] on link "10 Next Steps..." at bounding box center [130, 276] width 260 height 42
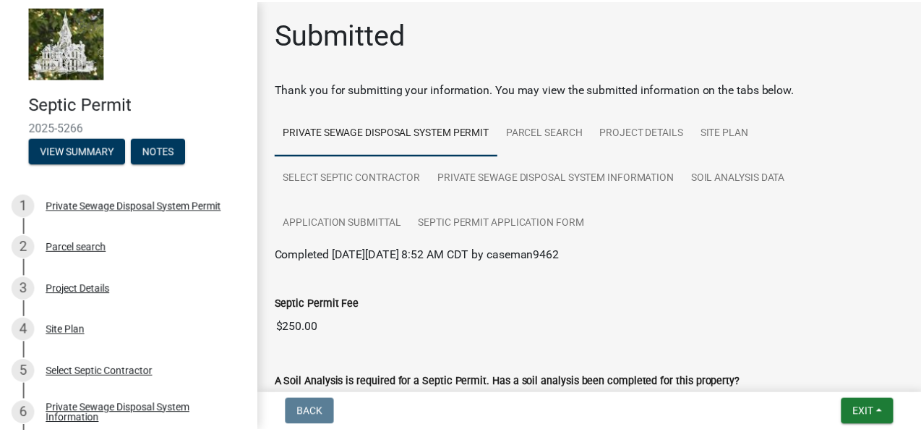
scroll to position [0, 0]
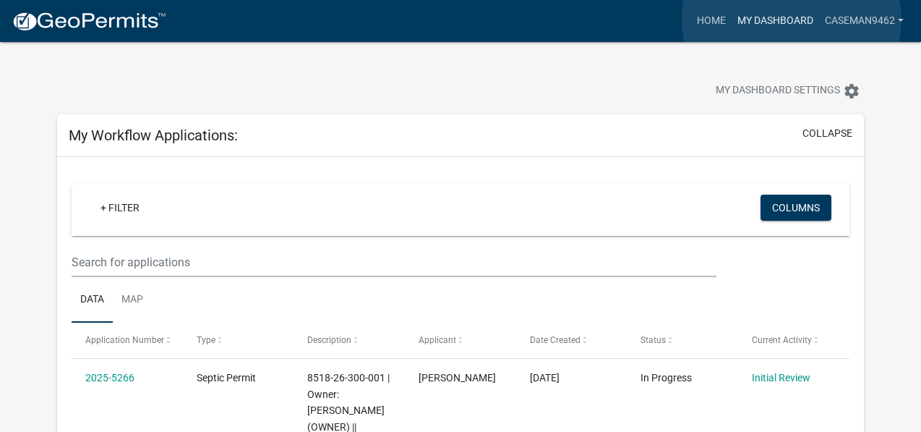
click at [792, 20] on link "My Dashboard" at bounding box center [775, 20] width 87 height 27
click at [792, 19] on link "My Dashboard" at bounding box center [775, 20] width 87 height 27
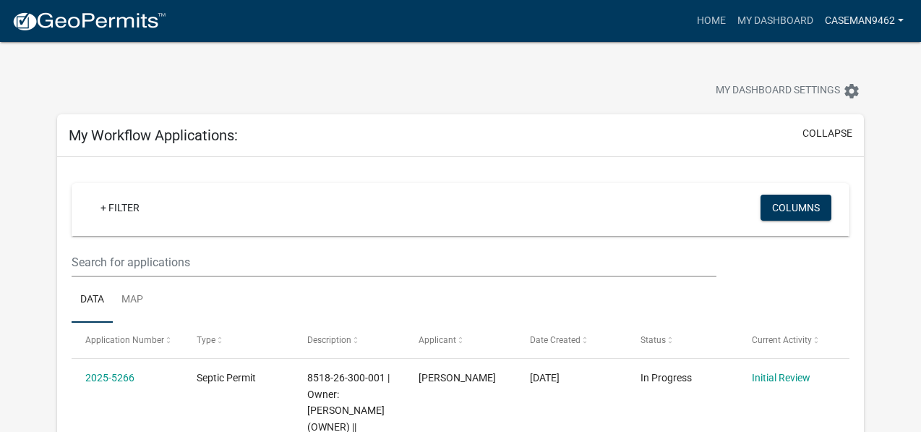
click at [870, 22] on link "caseman9462" at bounding box center [864, 20] width 90 height 27
